Goal: Transaction & Acquisition: Purchase product/service

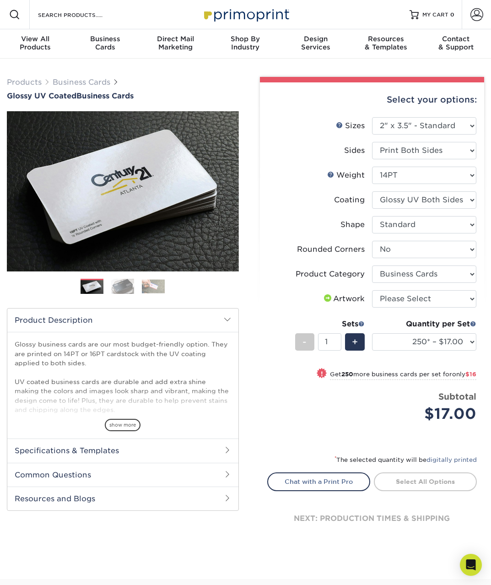
select select "2.00x3.50"
select select "0"
select select "3b5148f1-0588-4f88-a218-97bcfdce65c1"
select select "250* – $17.00"
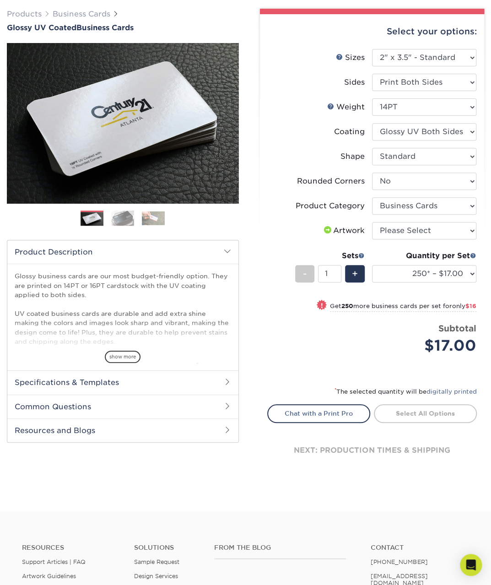
scroll to position [183, 0]
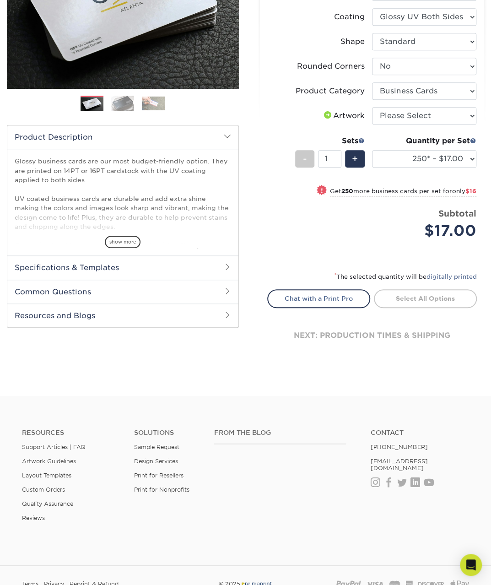
click at [411, 336] on div "next: production times & shipping" at bounding box center [372, 335] width 210 height 55
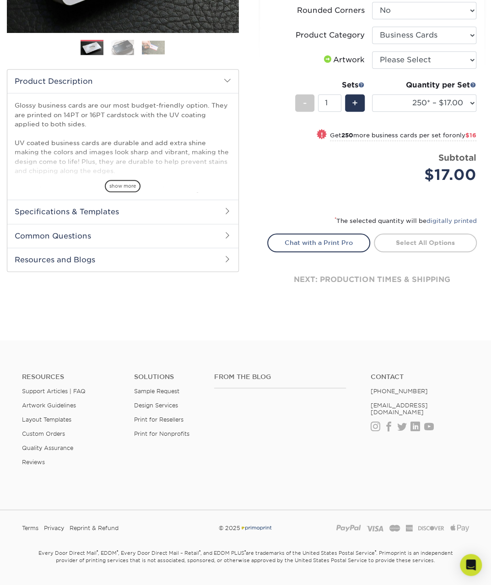
scroll to position [262, 0]
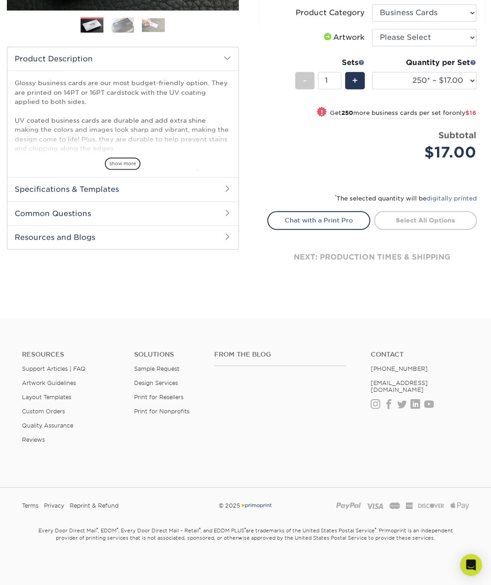
click at [384, 249] on div "next: production times & shipping" at bounding box center [372, 257] width 210 height 55
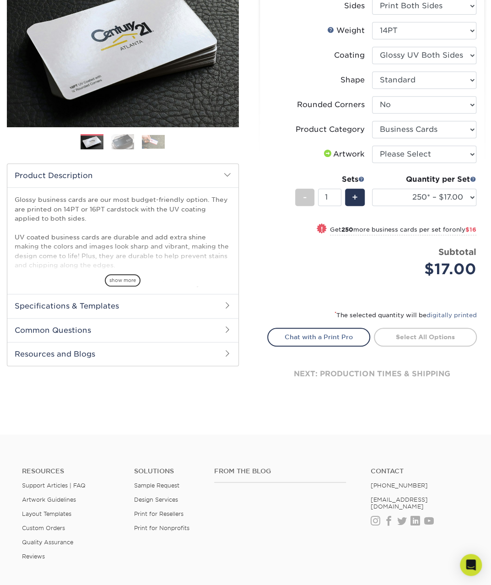
scroll to position [78, 0]
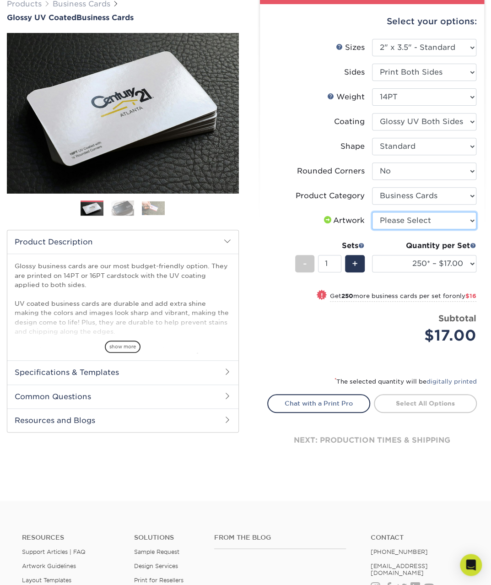
click at [394, 216] on select "Please Select I will upload files I need a design - $100" at bounding box center [424, 220] width 104 height 17
click at [394, 217] on select "Please Select I will upload files I need a design - $100" at bounding box center [424, 220] width 104 height 17
select select "upload"
click at [372, 212] on select "Please Select I will upload files I need a design - $100" at bounding box center [424, 220] width 104 height 17
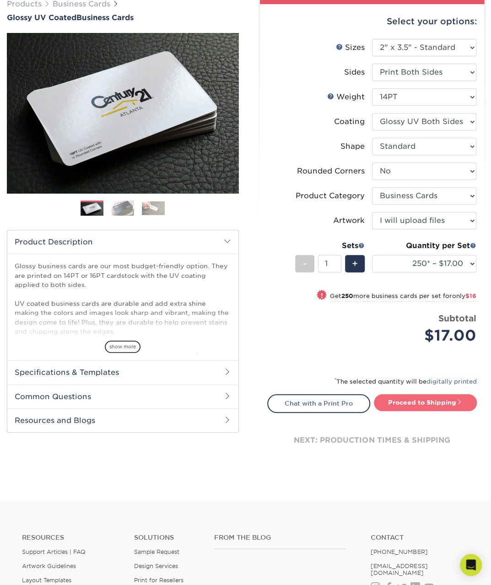
click at [422, 401] on link "Proceed to Shipping" at bounding box center [425, 402] width 103 height 16
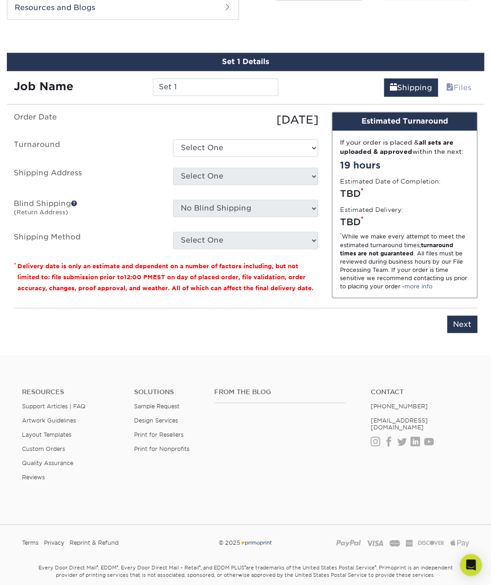
scroll to position [497, 0]
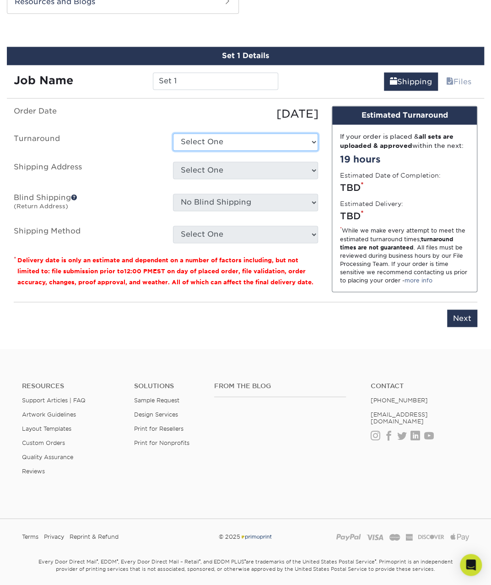
click at [215, 140] on select "Select One 2-4 Business Days 2 Day Next Business Day" at bounding box center [246, 141] width 146 height 17
select select "2e813298-a2ed-4903-a336-1d833251102b"
click at [173, 133] on select "Select One 2-4 Business Days 2 Day Next Business Day" at bounding box center [246, 141] width 146 height 17
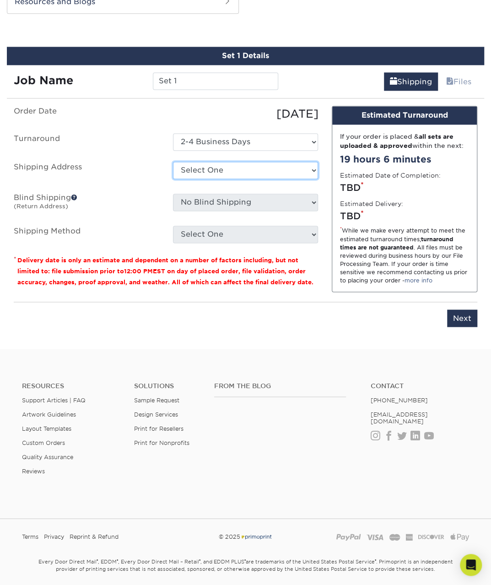
click at [243, 163] on select "Select One illustrator business cards + Add New Address - Login" at bounding box center [246, 170] width 146 height 17
select select "287003"
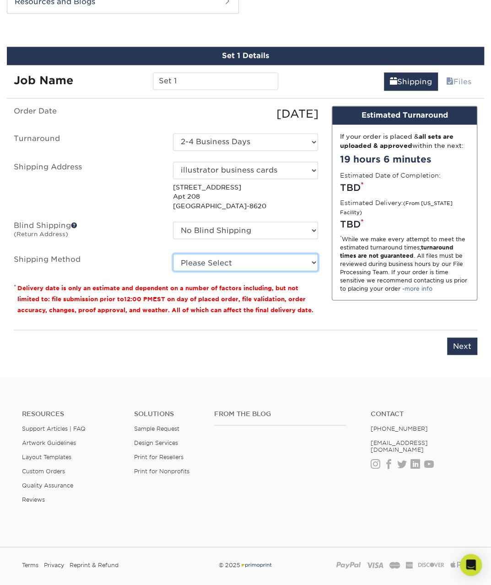
click at [245, 264] on select "Please Select Ground Shipping (+$7.84) 3 Day Shipping Service (+$24.92) 2 Day A…" at bounding box center [246, 262] width 146 height 17
select select "03"
click at [173, 254] on select "Please Select Ground Shipping (+$7.84) 3 Day Shipping Service (+$24.92) 2 Day A…" at bounding box center [246, 262] width 146 height 17
